Goal: Find contact information

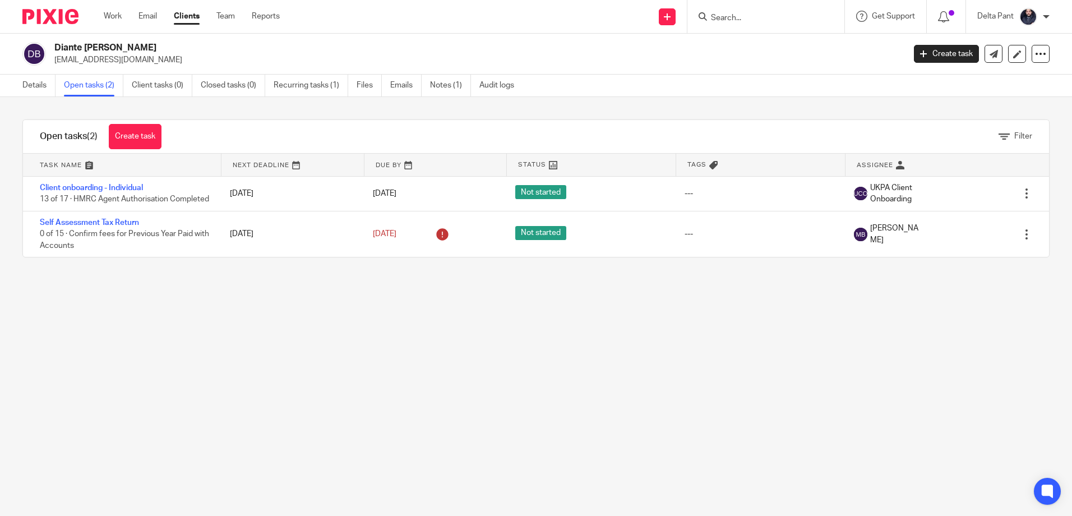
click at [746, 14] on input "Search" at bounding box center [760, 18] width 101 height 10
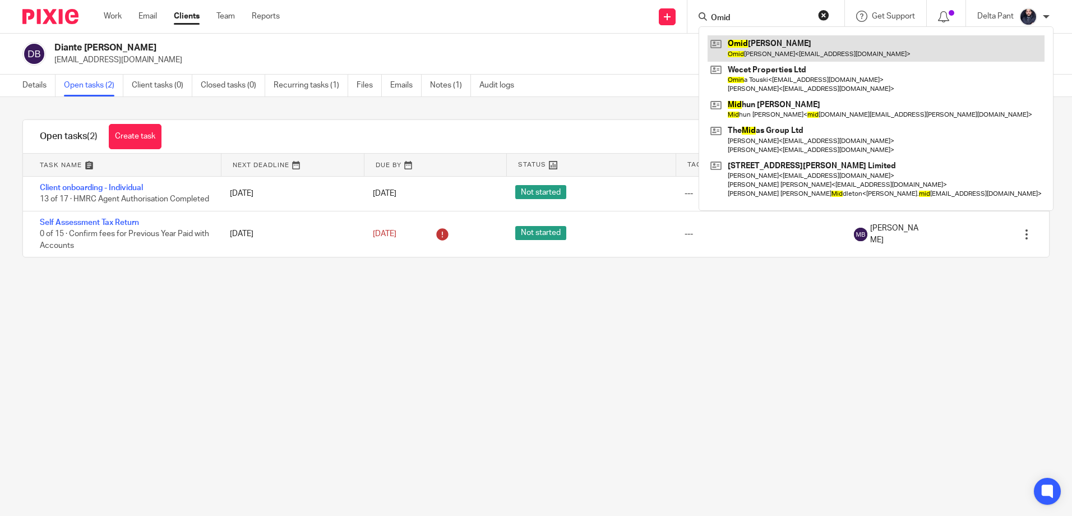
type input "Omid"
click at [741, 52] on link at bounding box center [876, 48] width 337 height 26
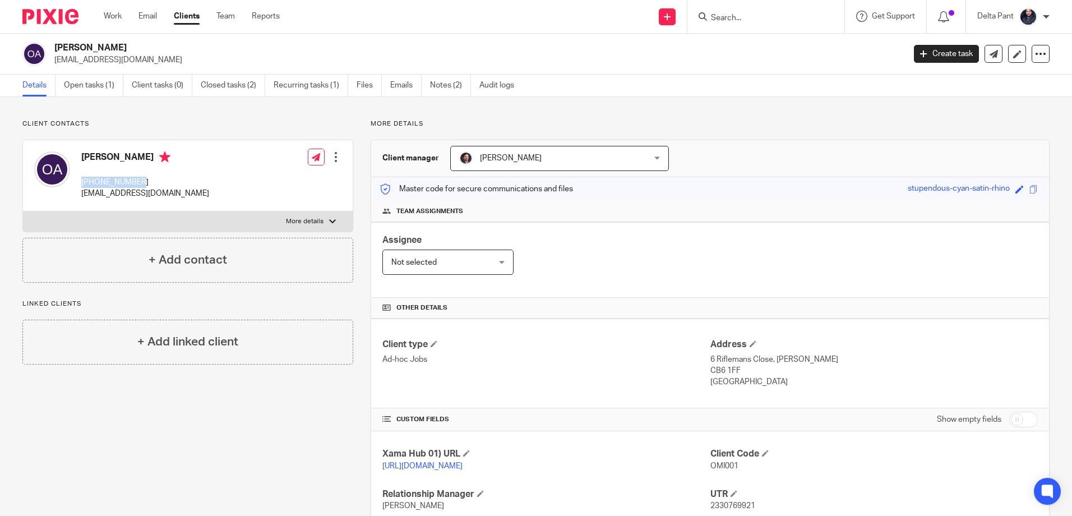
drag, startPoint x: 146, startPoint y: 179, endPoint x: 82, endPoint y: 179, distance: 63.9
click at [82, 179] on p "+447756617879" at bounding box center [145, 182] width 128 height 11
copy p "+447756617879"
